Goal: Task Accomplishment & Management: Manage account settings

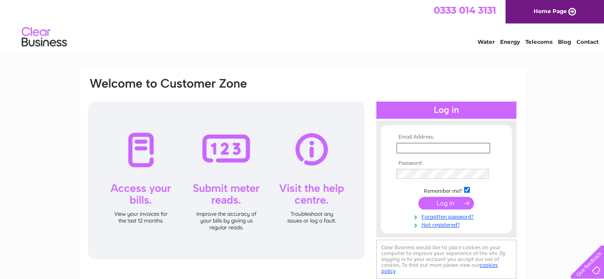
type input "[EMAIL_ADDRESS][DOMAIN_NAME]"
click at [409, 149] on input "[EMAIL_ADDRESS][DOMAIN_NAME]" at bounding box center [443, 148] width 94 height 11
click at [418, 196] on input "submit" at bounding box center [446, 202] width 56 height 13
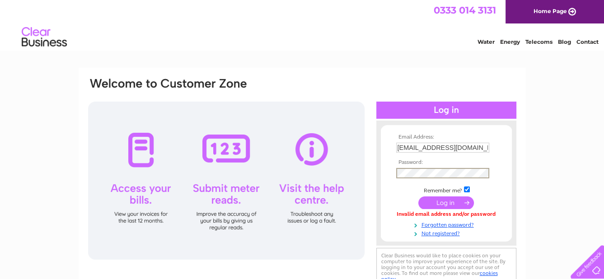
click at [418, 196] on input "submit" at bounding box center [446, 202] width 56 height 13
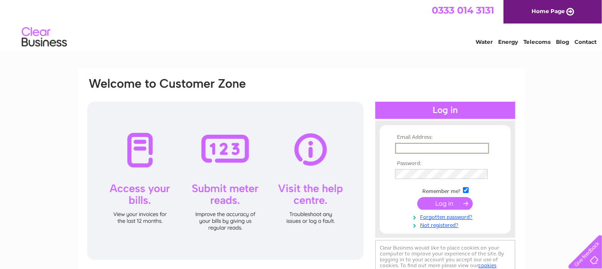
click at [409, 146] on input "text" at bounding box center [442, 148] width 94 height 11
type input "[EMAIL_ADDRESS][DOMAIN_NAME]"
click at [417, 196] on input "submit" at bounding box center [445, 202] width 56 height 13
